Goal: Task Accomplishment & Management: Complete application form

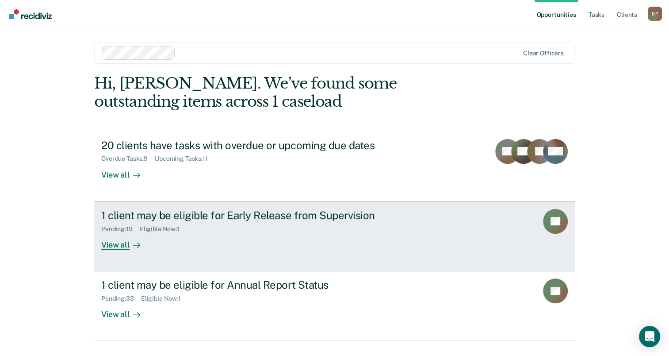
click at [217, 215] on div "1 client may be eligible for Early Release from Supervision" at bounding box center [256, 215] width 310 height 13
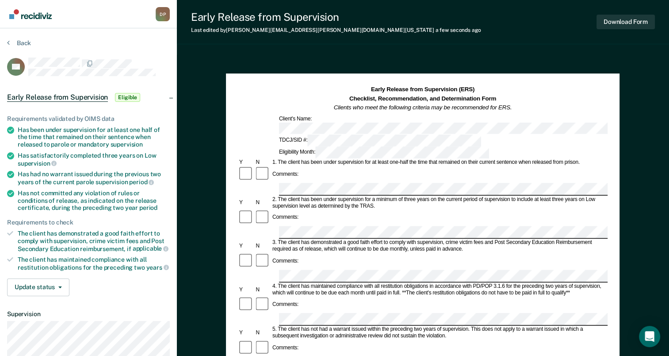
drag, startPoint x: 278, startPoint y: 196, endPoint x: 415, endPoint y: 199, distance: 137.1
click at [415, 239] on div "3. The client has demonstrated a good faith effort to comply with supervision, …" at bounding box center [439, 245] width 337 height 13
drag, startPoint x: 415, startPoint y: 199, endPoint x: 410, endPoint y: 197, distance: 5.3
copy div "The client has demonstrated a good faith effort to comply with"
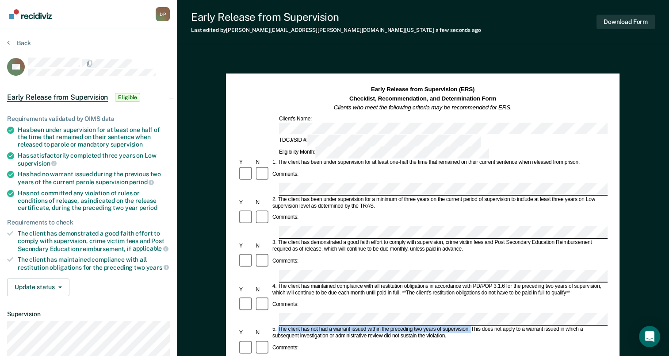
drag, startPoint x: 278, startPoint y: 267, endPoint x: 470, endPoint y: 269, distance: 192.8
click at [470, 326] on div "5. The client has not had a warrant issued within the preceding two years of su…" at bounding box center [439, 332] width 337 height 13
drag, startPoint x: 470, startPoint y: 269, endPoint x: 451, endPoint y: 267, distance: 20.0
copy div "The client has not had a warrant issued within the preceding two years of super…"
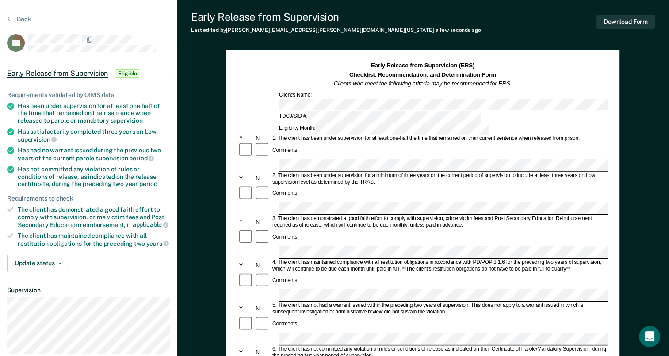
scroll to position [44, 0]
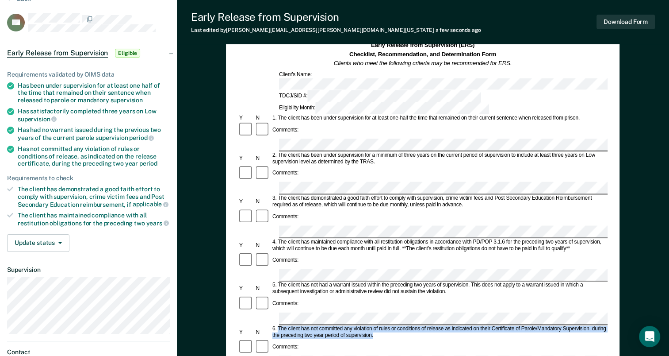
drag, startPoint x: 278, startPoint y: 255, endPoint x: 376, endPoint y: 264, distance: 98.6
click at [376, 325] on div "6. The client has not committed any violation of rules or conditions of release…" at bounding box center [439, 331] width 337 height 13
drag, startPoint x: 376, startPoint y: 264, endPoint x: 349, endPoint y: 259, distance: 26.9
copy div "The client has not committed any violation of rules or conditions of release as…"
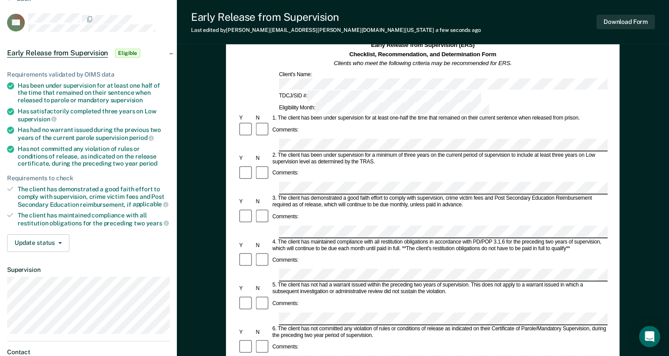
scroll to position [0, 0]
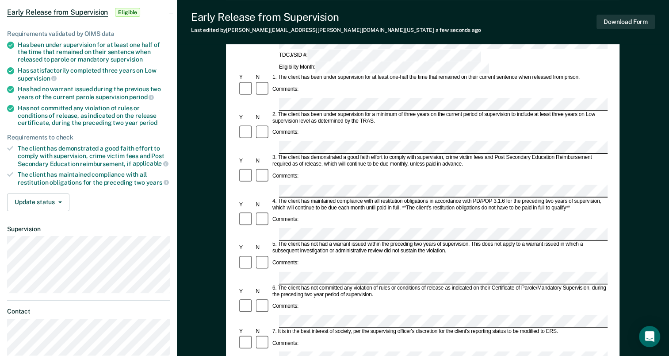
scroll to position [177, 0]
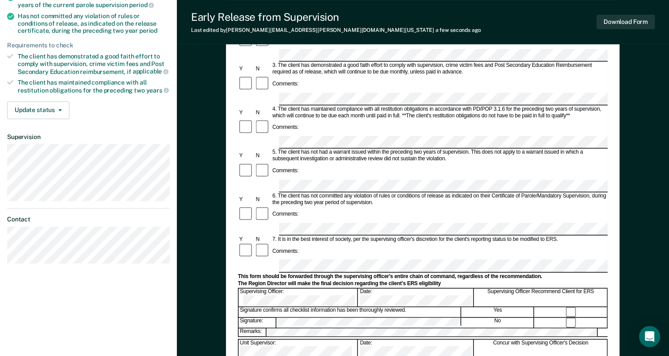
click at [276, 172] on form "Early Release from Supervision (ERS) Checklist, Recommendation, and Determinati…" at bounding box center [423, 228] width 370 height 641
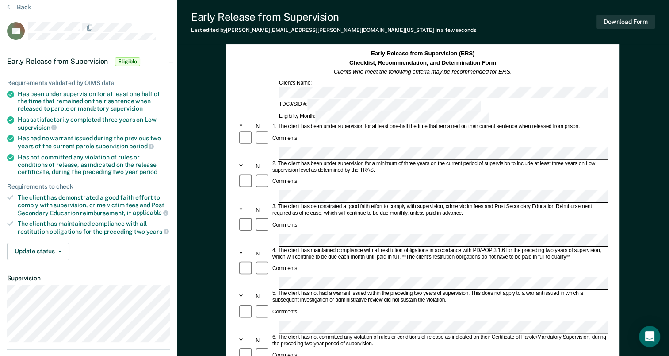
scroll to position [0, 0]
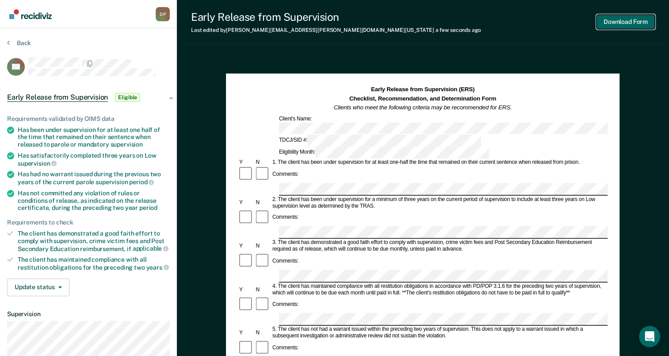
click at [602, 26] on button "Download Form" at bounding box center [626, 22] width 58 height 15
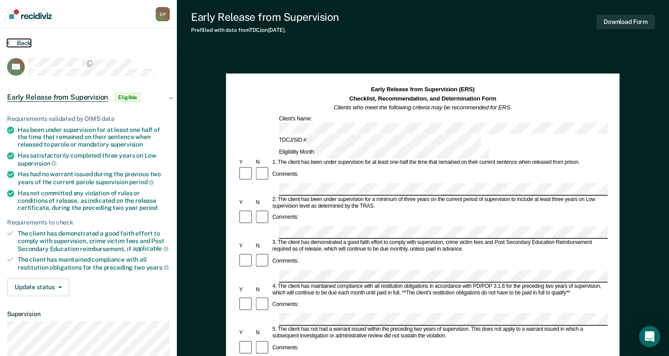
click at [16, 41] on button "Back" at bounding box center [19, 43] width 24 height 8
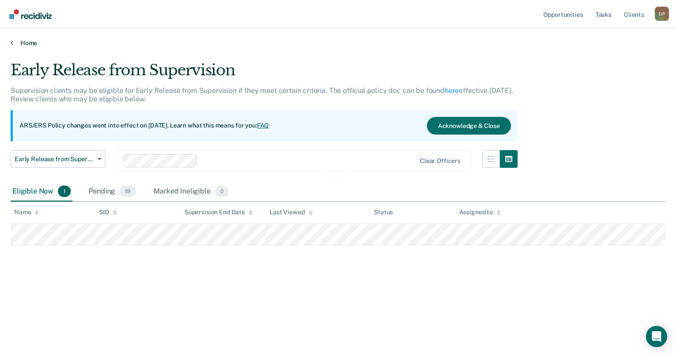
click at [32, 44] on link "Home" at bounding box center [338, 43] width 654 height 8
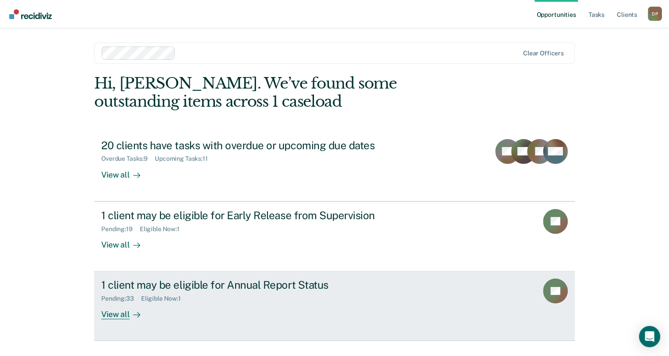
click at [235, 285] on div "1 client may be eligible for Annual Report Status" at bounding box center [256, 284] width 310 height 13
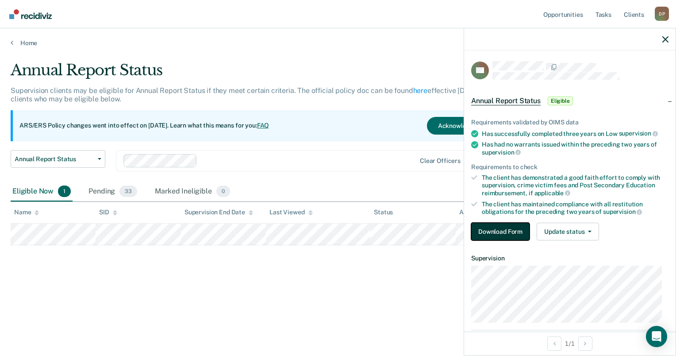
click at [493, 223] on button "Download Form" at bounding box center [500, 231] width 58 height 18
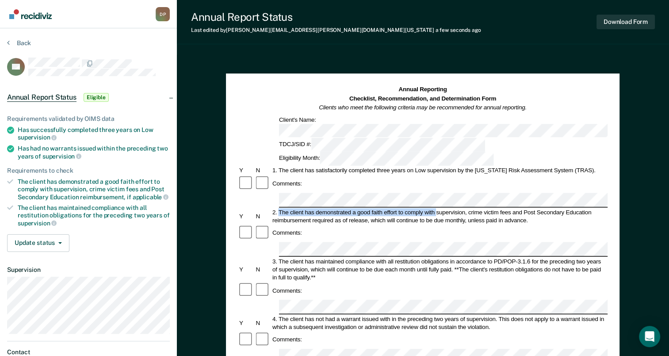
drag, startPoint x: 279, startPoint y: 172, endPoint x: 437, endPoint y: 172, distance: 157.4
click at [437, 208] on div "2. The client has demonstrated a good faith effort to comply with supervision, …" at bounding box center [439, 216] width 337 height 16
drag, startPoint x: 437, startPoint y: 172, endPoint x: 429, endPoint y: 172, distance: 7.5
copy div "The client has demonstrated a good faith effort to comply with"
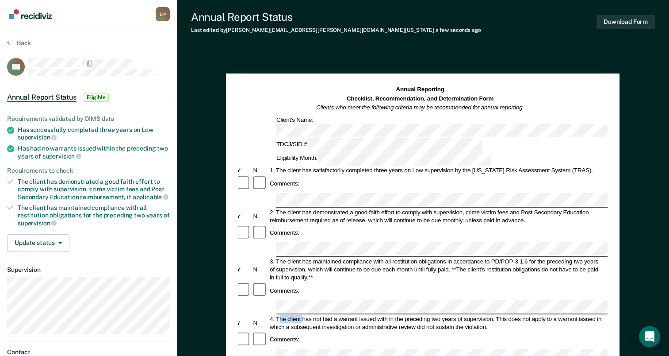
drag, startPoint x: 278, startPoint y: 260, endPoint x: 302, endPoint y: 258, distance: 23.5
click at [302, 314] on div "4. The client has not had a warrant issued with in the preceding two years of s…" at bounding box center [436, 322] width 337 height 16
drag, startPoint x: 302, startPoint y: 258, endPoint x: 295, endPoint y: 260, distance: 7.3
click at [298, 314] on div "4. The client has not had a warrant issued with in the preceding two years of s…" at bounding box center [436, 322] width 337 height 16
drag, startPoint x: 277, startPoint y: 260, endPoint x: 495, endPoint y: 260, distance: 217.6
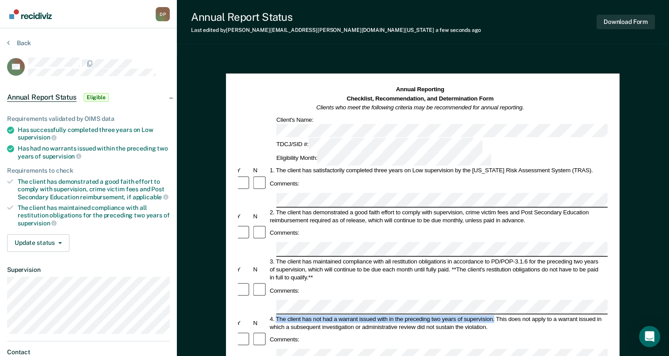
click at [495, 314] on div "4. The client has not had a warrant issued with in the preceding two years of s…" at bounding box center [436, 322] width 337 height 16
drag, startPoint x: 495, startPoint y: 260, endPoint x: 482, endPoint y: 259, distance: 13.3
copy div "The client has not had a warrant issued with in the preceding two years of supe…"
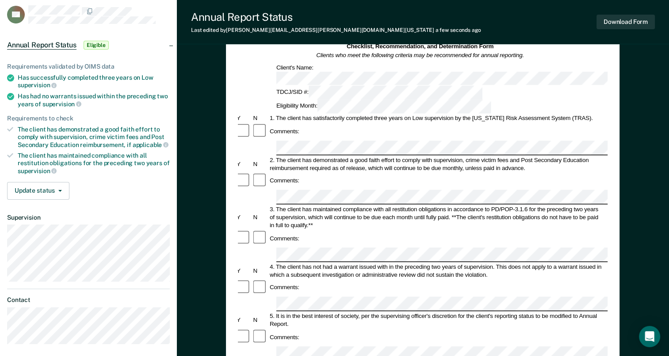
scroll to position [0, 0]
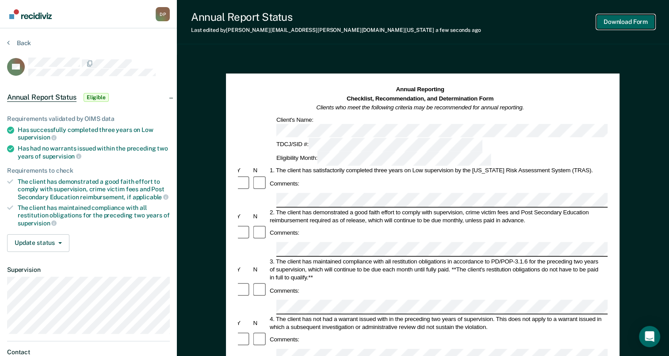
click at [616, 23] on button "Download Form" at bounding box center [626, 22] width 58 height 15
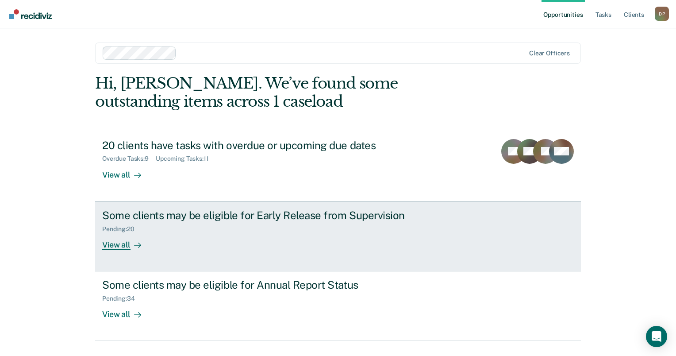
click at [203, 222] on div "Pending : 20" at bounding box center [257, 227] width 310 height 11
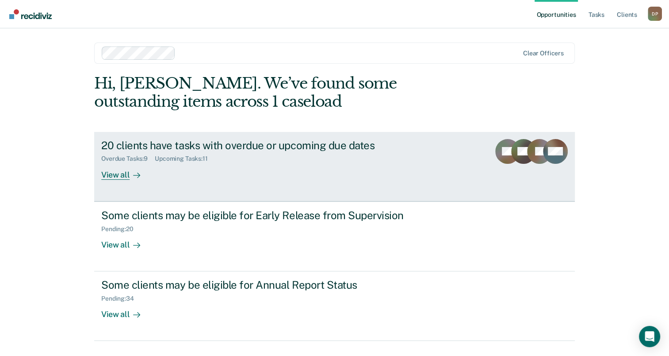
click at [207, 150] on div "20 clients have tasks with overdue or upcoming due dates" at bounding box center [256, 145] width 310 height 13
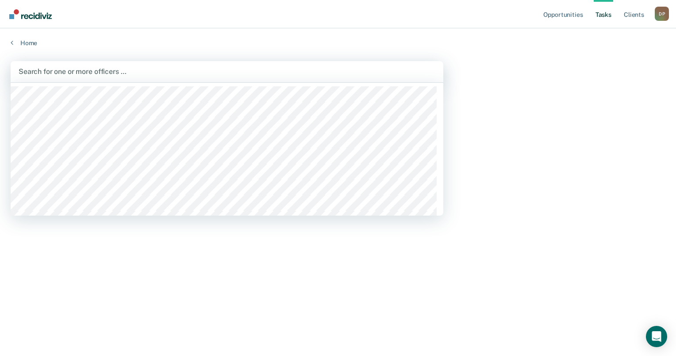
click at [96, 73] on div at bounding box center [227, 71] width 417 height 10
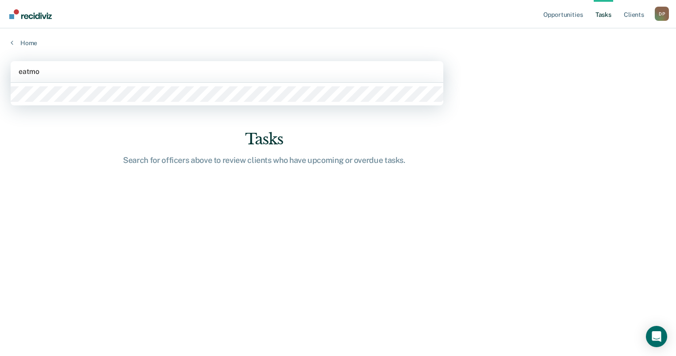
type input "eatmon"
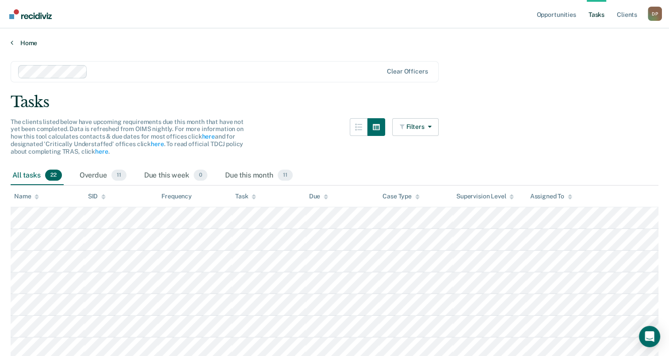
click at [20, 42] on link "Home" at bounding box center [335, 43] width 648 height 8
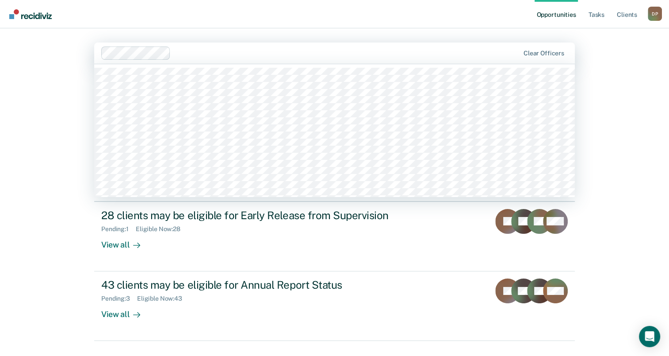
click at [200, 48] on div at bounding box center [346, 53] width 345 height 10
